Goal: Task Accomplishment & Management: Manage account settings

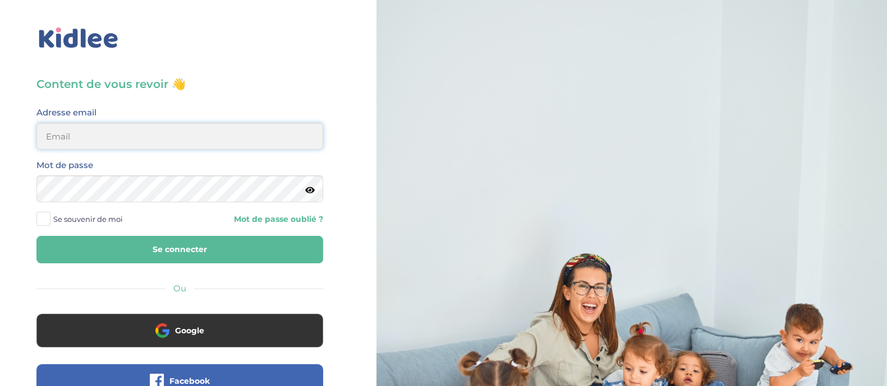
type input "dounya.khelassi@kidlee.fr"
click at [169, 251] on button "Se connecter" at bounding box center [179, 249] width 287 height 27
